Goal: Find specific page/section: Find specific page/section

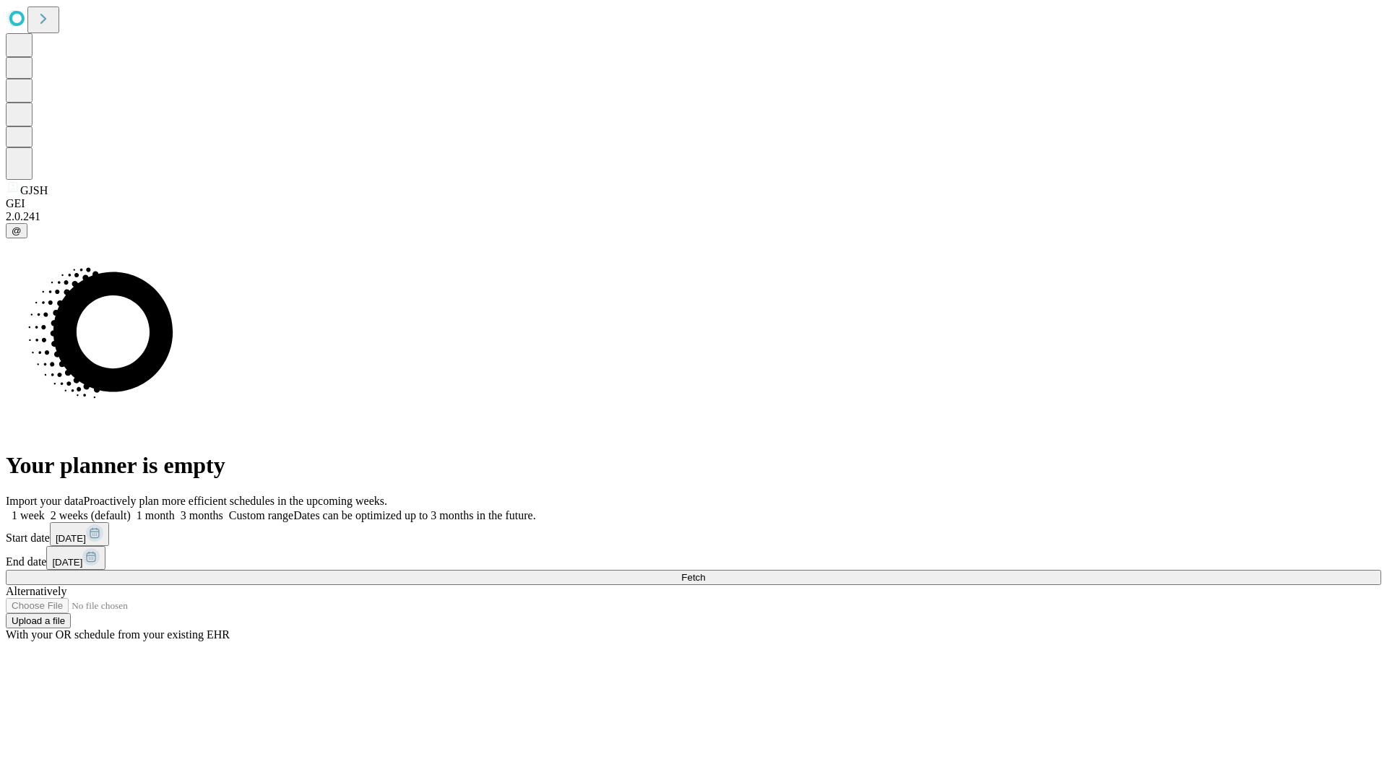
click at [705, 572] on span "Fetch" at bounding box center [693, 577] width 24 height 11
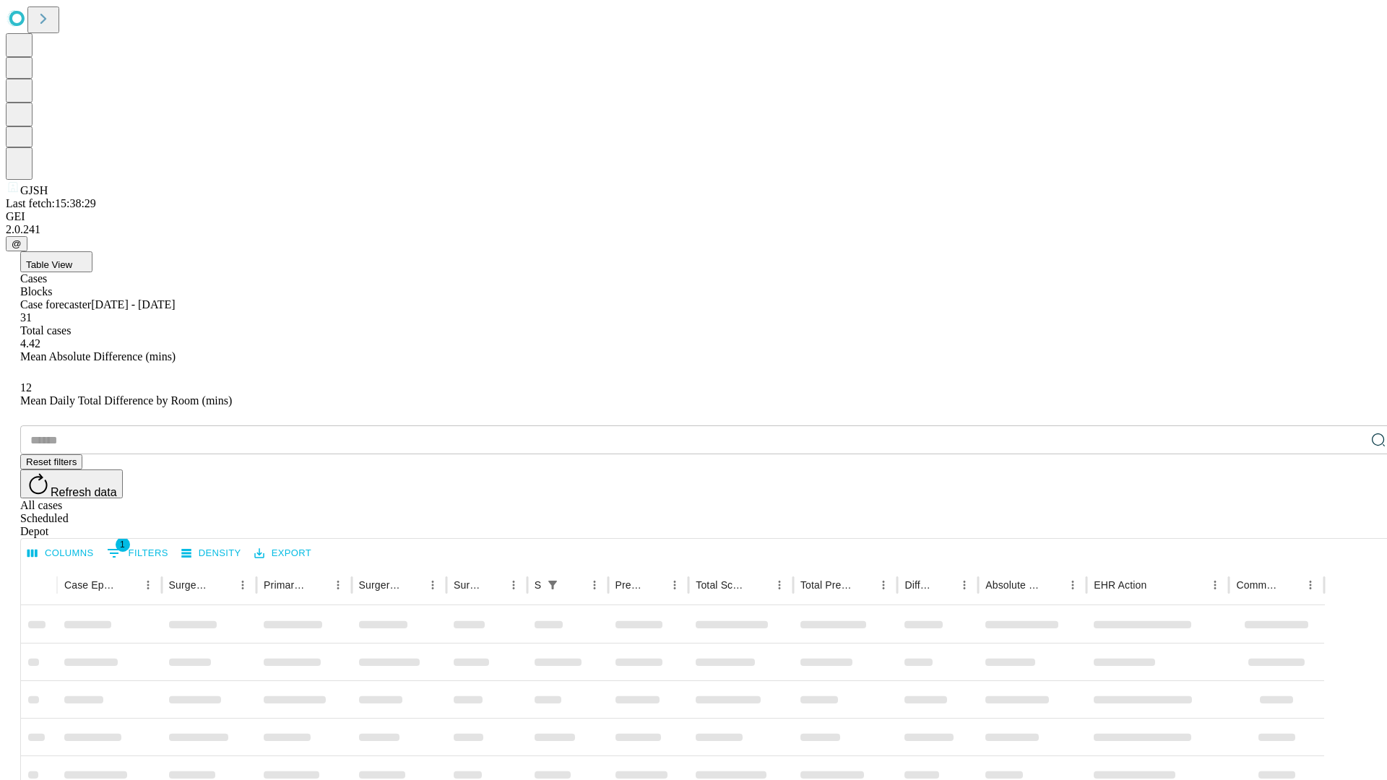
click at [1350, 525] on div "Depot" at bounding box center [708, 531] width 1376 height 13
